Goal: Navigation & Orientation: Find specific page/section

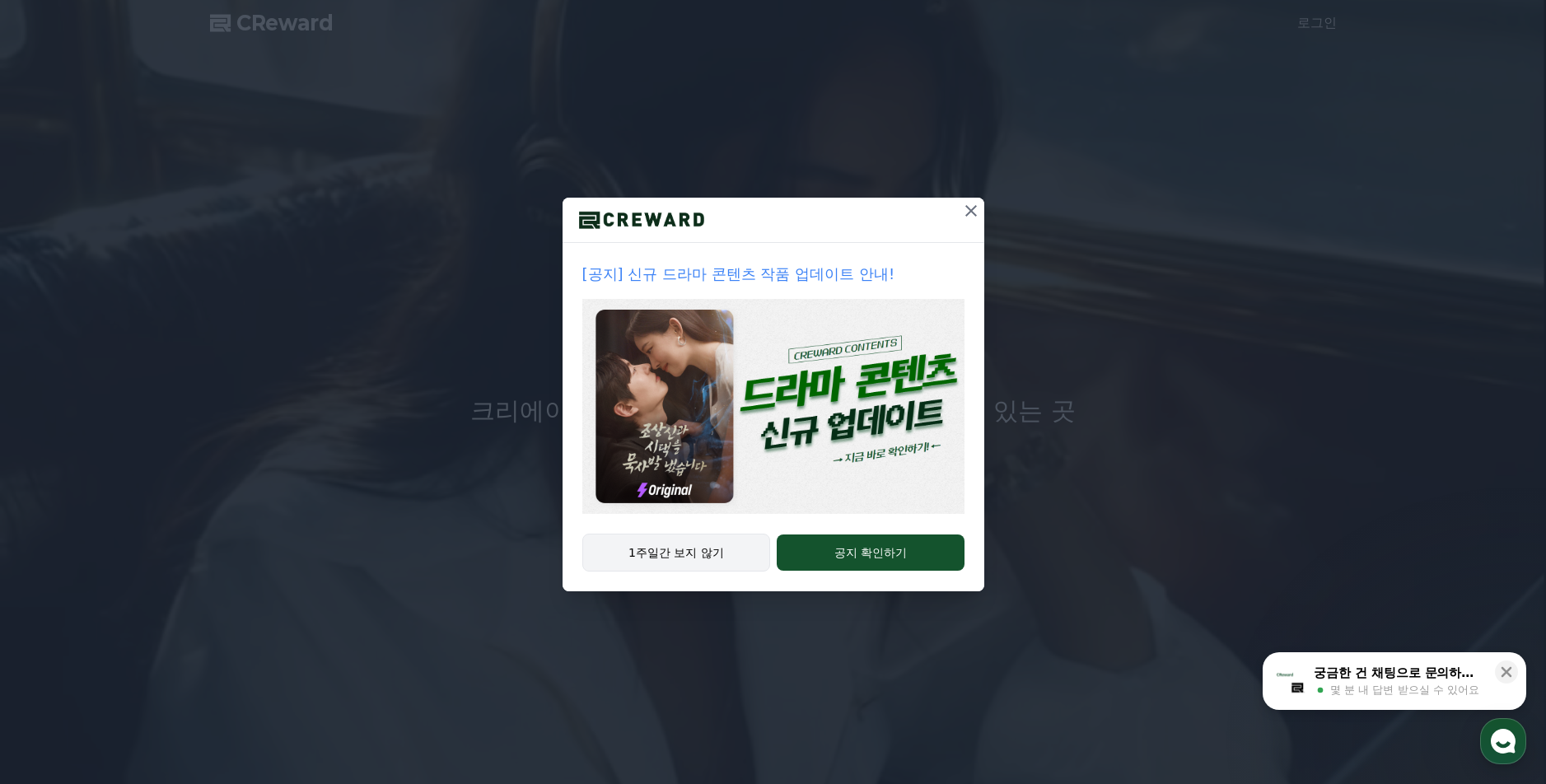
click at [681, 543] on button "1주일간 보지 않기" at bounding box center [676, 552] width 188 height 38
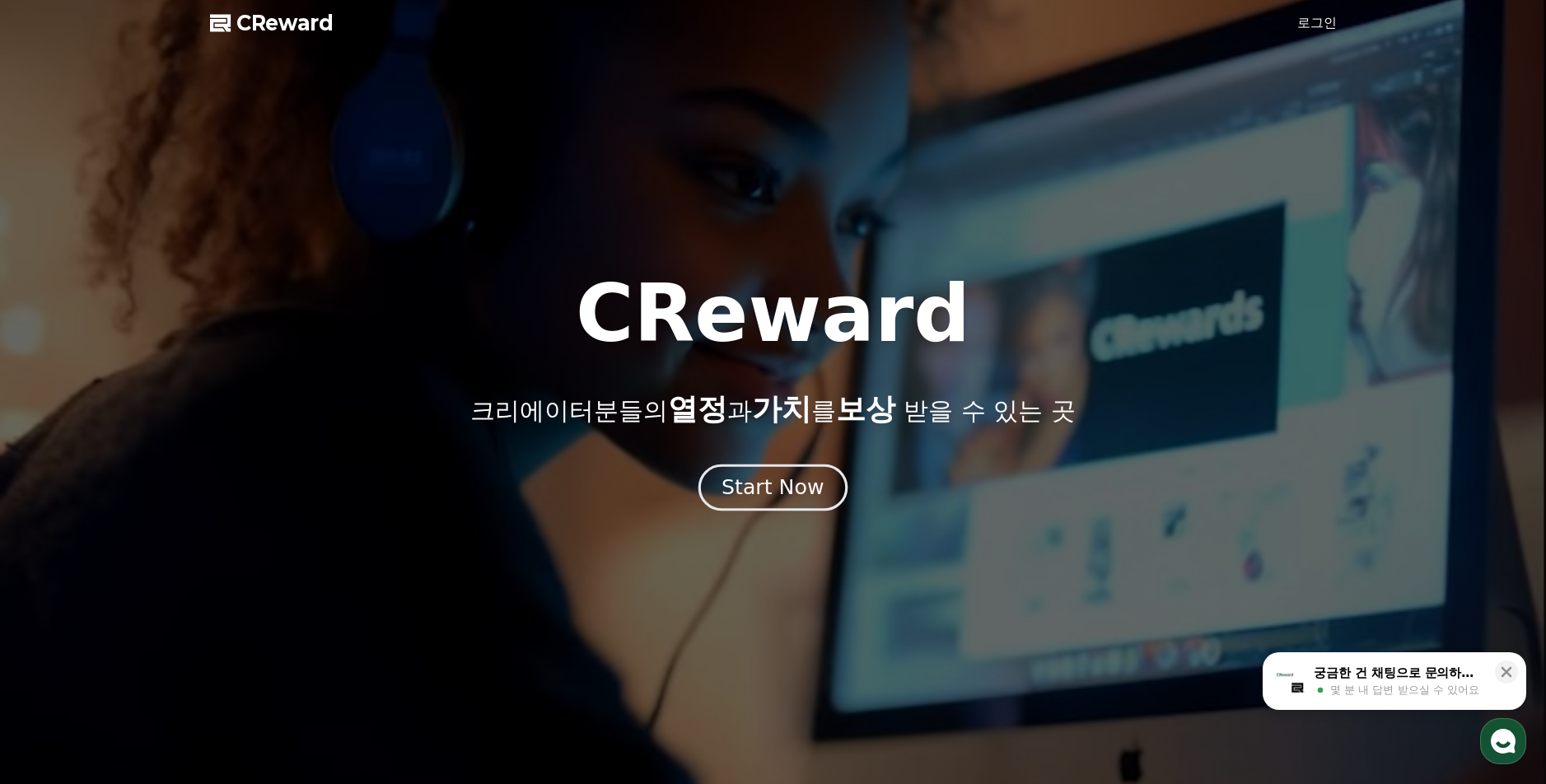
click at [767, 498] on div "Start Now" at bounding box center [772, 487] width 102 height 28
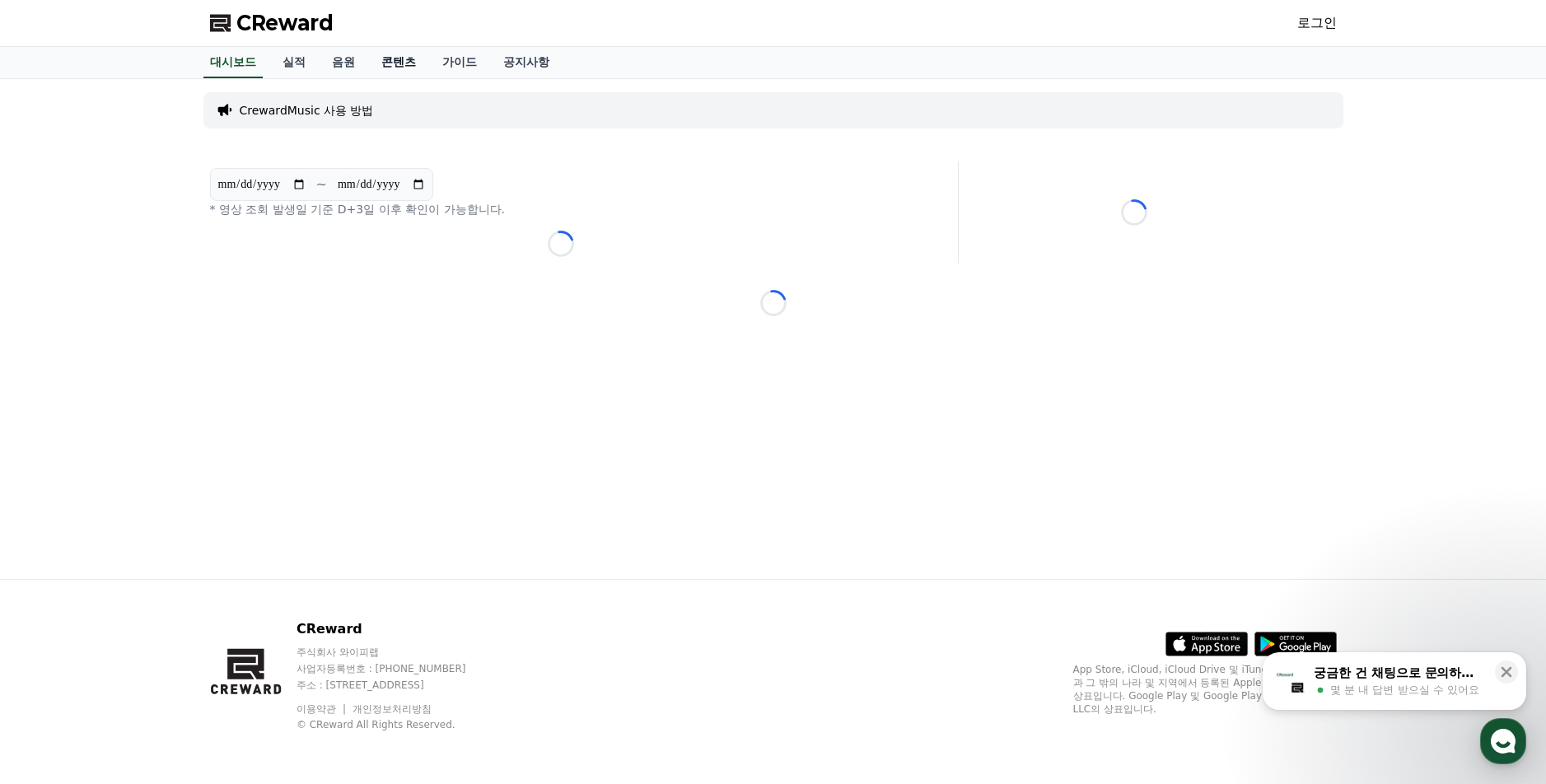
click at [385, 59] on link "콘텐츠" at bounding box center [398, 62] width 61 height 31
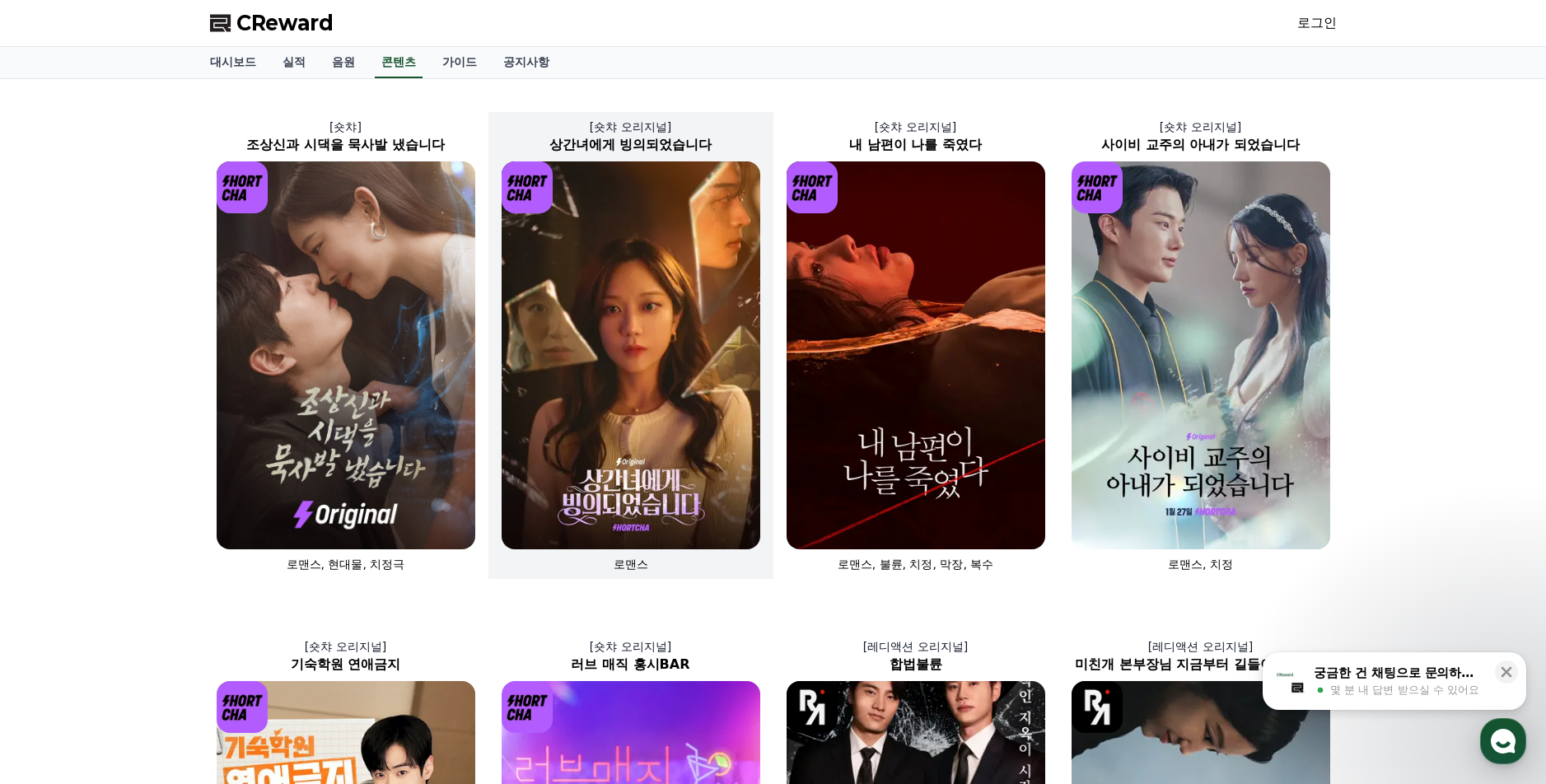
click at [629, 421] on img at bounding box center [631, 355] width 259 height 388
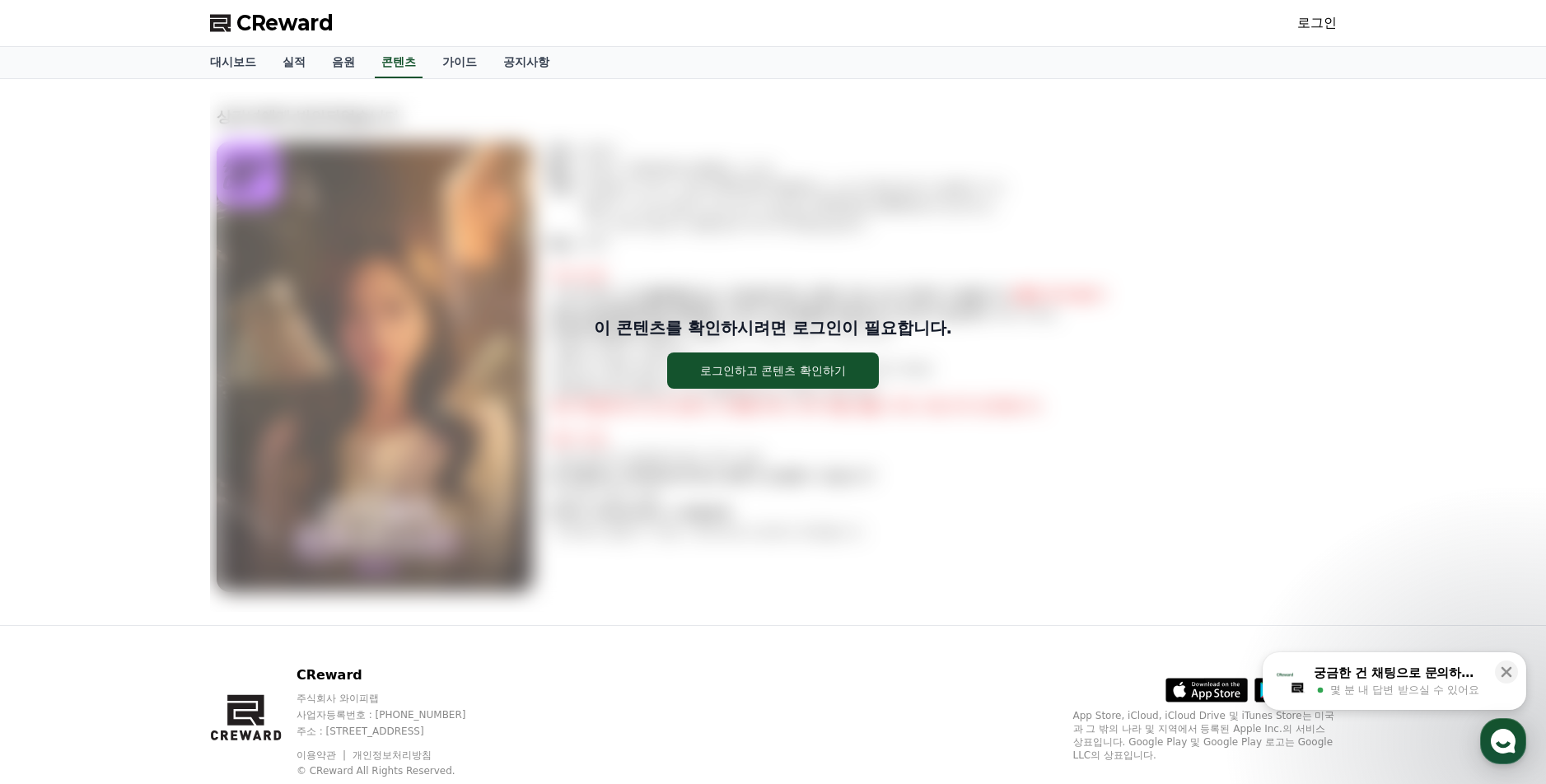
scroll to position [46, 0]
